Goal: Find specific page/section: Find specific page/section

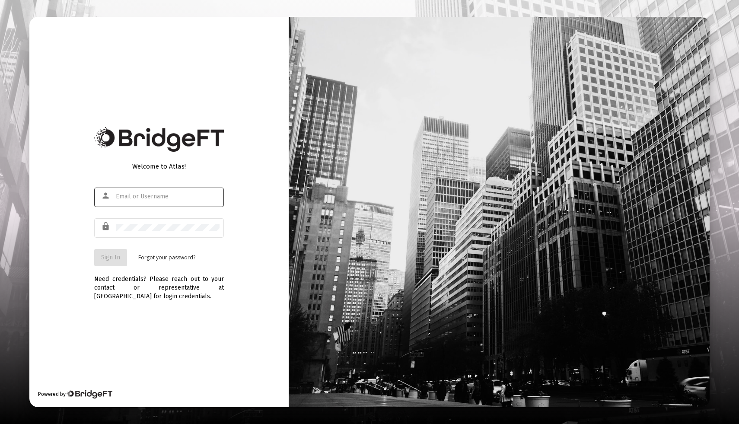
type input "[EMAIL_ADDRESS][DOMAIN_NAME]"
click at [112, 258] on span "Sign In" at bounding box center [110, 257] width 19 height 7
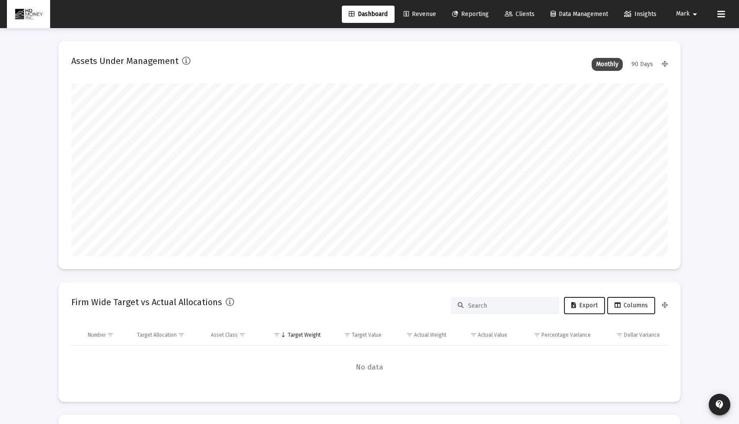
scroll to position [173, 321]
click at [463, 14] on span "Reporting" at bounding box center [470, 13] width 37 height 7
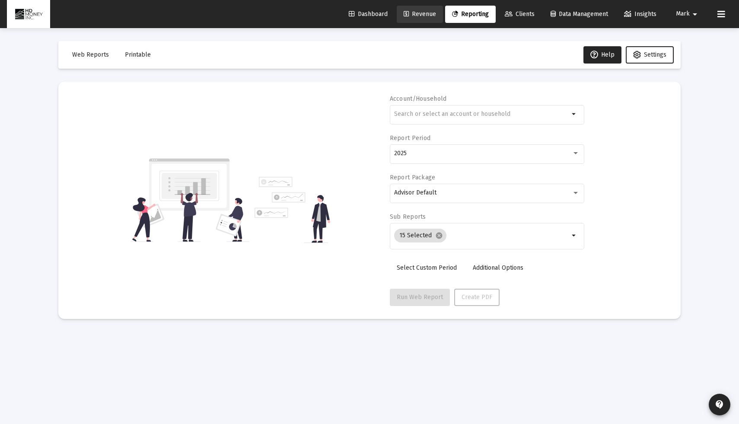
click at [411, 14] on span "Revenue" at bounding box center [420, 13] width 32 height 7
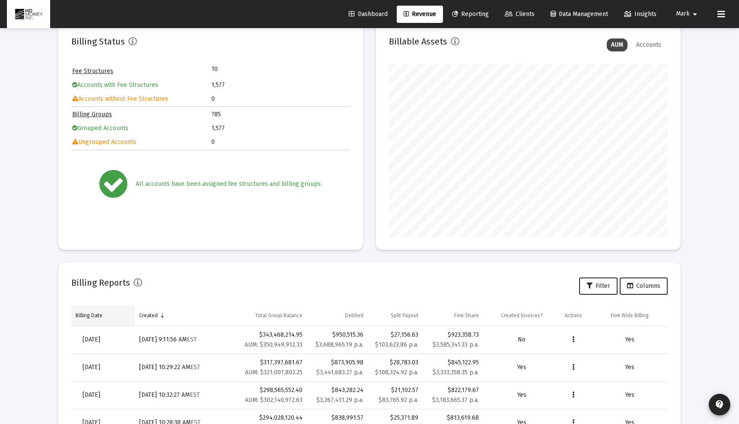
scroll to position [61, 0]
click at [100, 338] on span "Sep 30, 2025" at bounding box center [92, 338] width 18 height 7
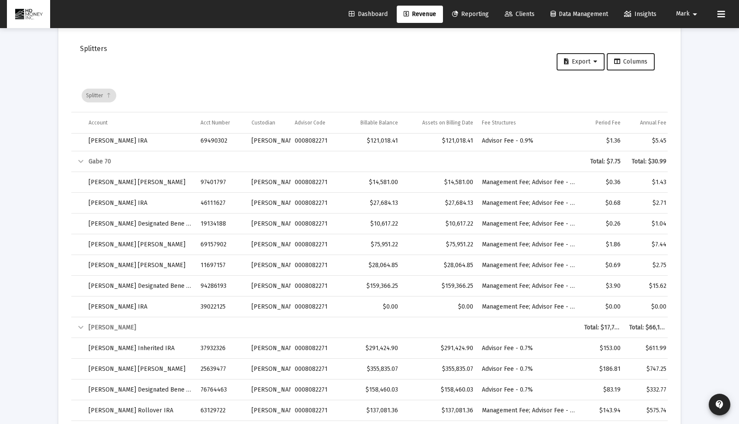
scroll to position [1090, 0]
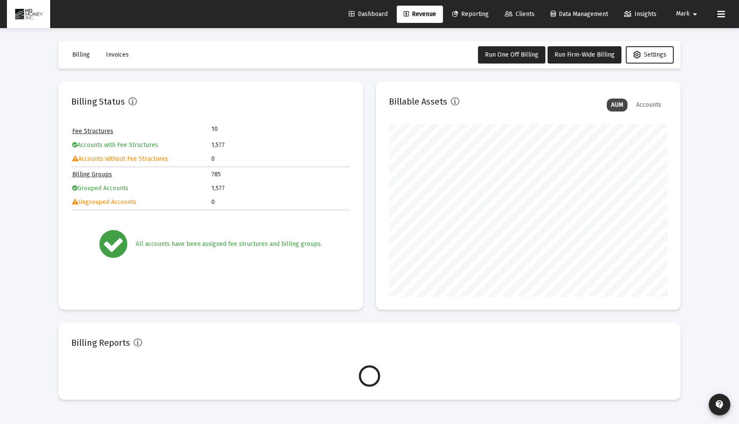
scroll to position [173, 279]
